Goal: Task Accomplishment & Management: Use online tool/utility

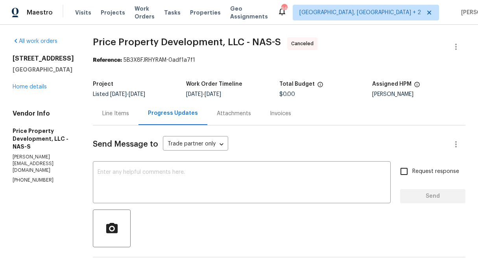
click at [138, 118] on div "Line Items" at bounding box center [116, 113] width 46 height 23
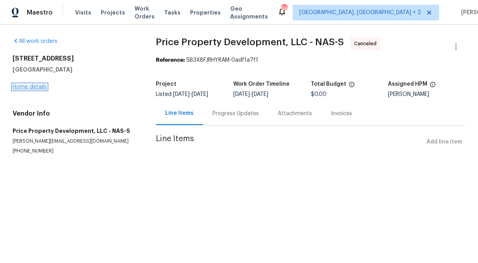
click at [38, 85] on link "Home details" at bounding box center [30, 87] width 34 height 6
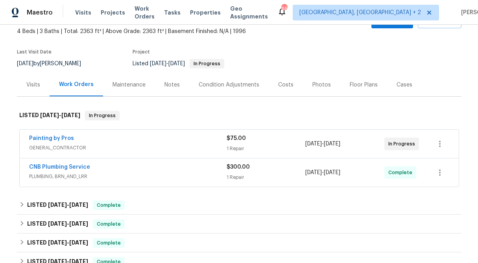
scroll to position [48, 0]
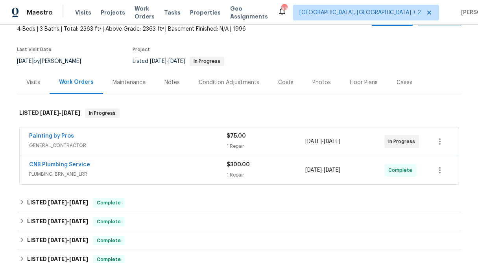
click at [234, 143] on div "1 Repair" at bounding box center [265, 146] width 79 height 8
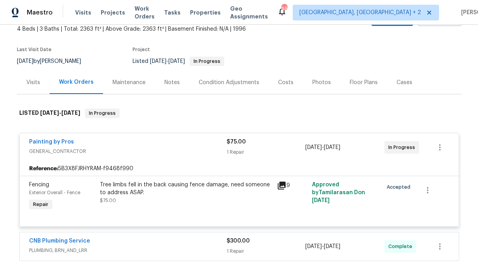
click at [175, 196] on div "Tree limbs fell in the back causing fence damage, need someone to address ASAP." at bounding box center [186, 189] width 172 height 16
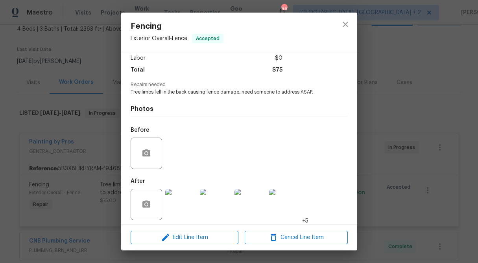
scroll to position [58, 0]
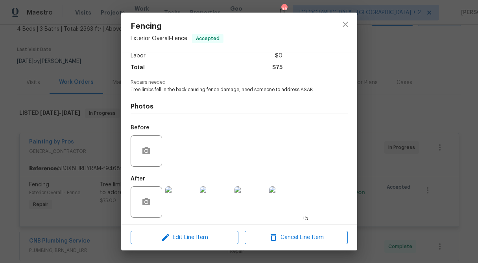
click at [175, 196] on img at bounding box center [180, 201] width 31 height 31
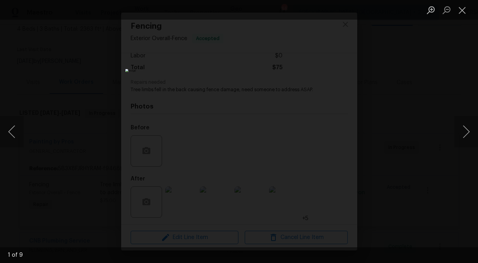
click at [114, 101] on div "Lightbox" at bounding box center [239, 131] width 478 height 263
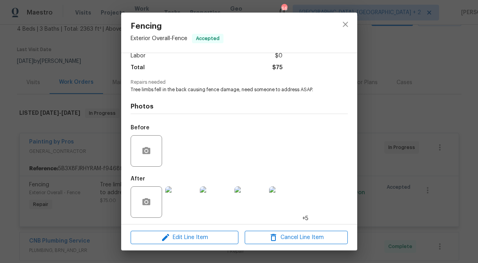
click at [418, 62] on div "Fencing Exterior Overall - Fence Accepted Vendor Painting by Pros Account Categ…" at bounding box center [239, 131] width 478 height 263
